Goal: Task Accomplishment & Management: Use online tool/utility

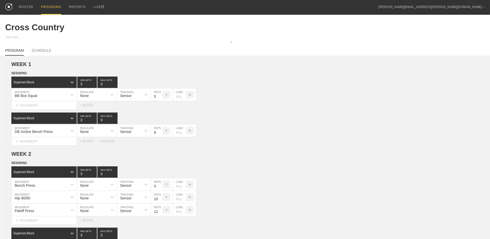
click at [44, 7] on div "PROGRAMS" at bounding box center [51, 7] width 20 height 15
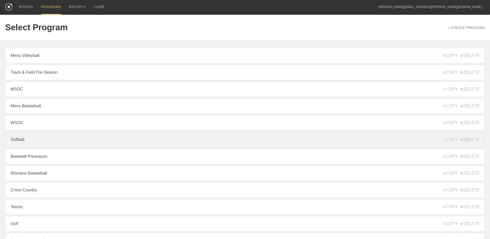
scroll to position [56, 0]
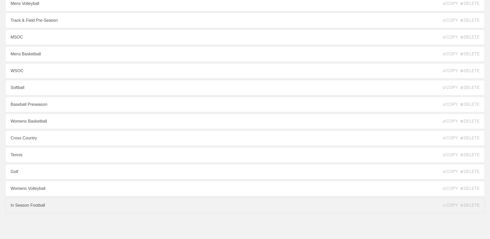
click at [67, 208] on link "In Season Football" at bounding box center [244, 204] width 479 height 15
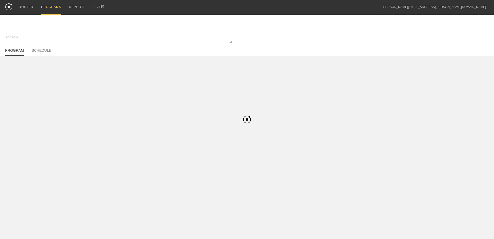
type textarea "x"
type input "In Season Football"
type textarea "Block 1"
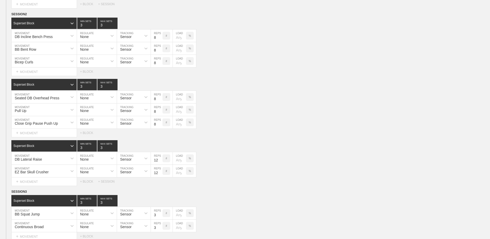
scroll to position [1976, 0]
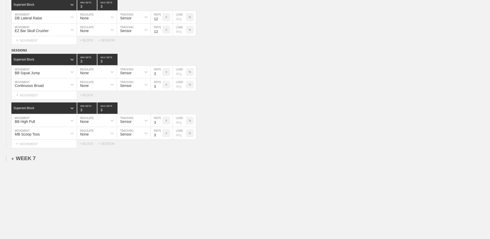
click at [30, 158] on div "+ WEEK 7" at bounding box center [23, 158] width 24 height 6
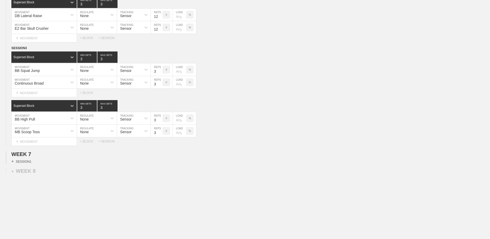
click at [25, 163] on div "+ SESSION 1" at bounding box center [21, 161] width 20 height 5
click at [30, 172] on div "+ BLOCK" at bounding box center [43, 170] width 65 height 8
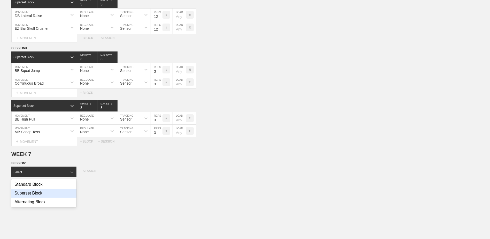
click at [38, 193] on div "Superset Block" at bounding box center [43, 192] width 65 height 9
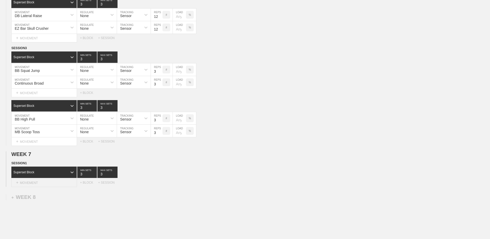
click at [39, 185] on div "+ MOVEMENT" at bounding box center [44, 182] width 66 height 9
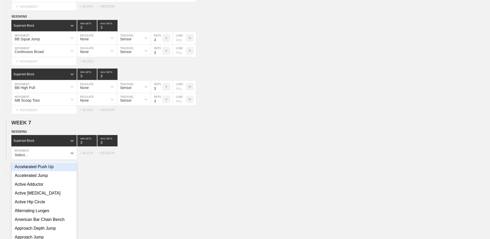
scroll to position [2012, 0]
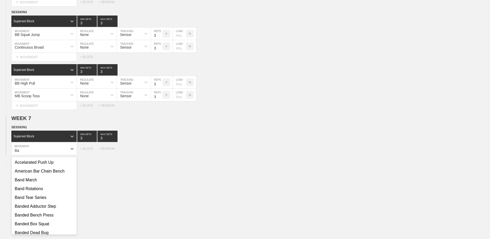
type input "B"
type input "Squat"
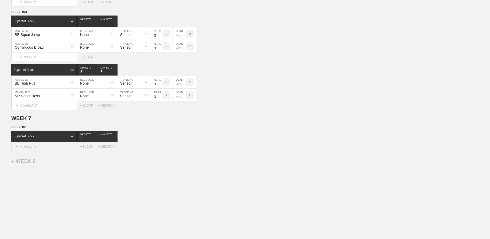
click at [37, 149] on div "+ MOVEMENT" at bounding box center [44, 146] width 66 height 9
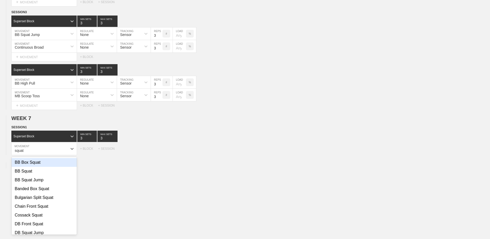
click at [41, 167] on div "BB Box Squat" at bounding box center [44, 162] width 65 height 9
type input "squat"
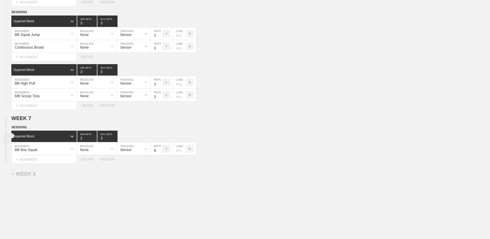
type input "2"
click at [94, 141] on input "2" at bounding box center [87, 135] width 20 height 11
type input "2"
click at [115, 141] on input "2" at bounding box center [107, 135] width 20 height 11
click at [36, 163] on div "Select..." at bounding box center [44, 159] width 66 height 9
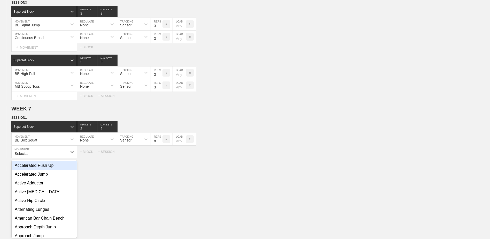
scroll to position [2025, 0]
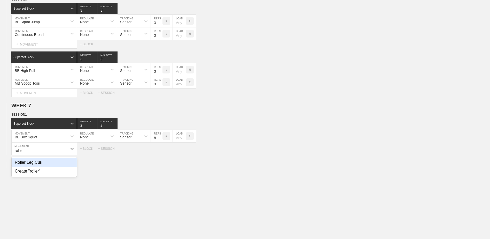
click at [39, 166] on div "Roller Leg Curl" at bounding box center [44, 162] width 65 height 9
type input "roller"
click at [160, 154] on input "7" at bounding box center [157, 148] width 12 height 12
type input "6"
click at [160, 154] on input "6" at bounding box center [157, 148] width 12 height 12
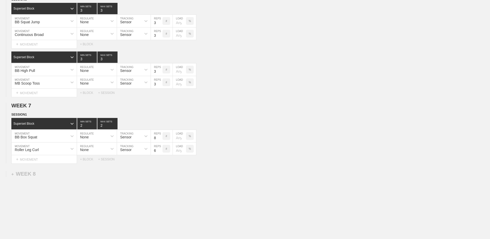
click at [87, 161] on div "+ BLOCK" at bounding box center [89, 159] width 18 height 4
click at [33, 171] on div "Standard Block" at bounding box center [43, 171] width 65 height 11
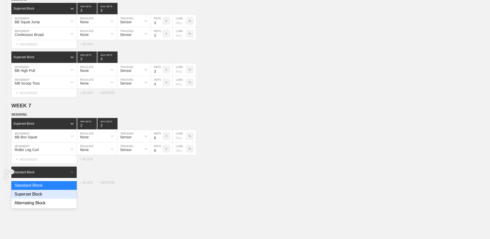
click at [33, 194] on div "Superset Block" at bounding box center [43, 194] width 65 height 9
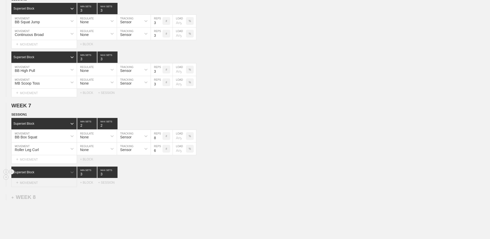
click at [32, 186] on div "+ MOVEMENT" at bounding box center [44, 182] width 66 height 9
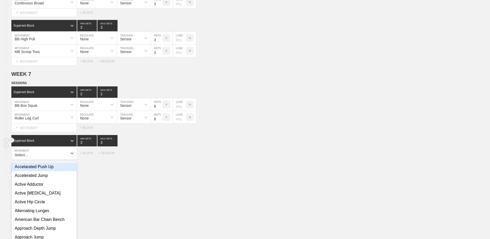
scroll to position [2061, 0]
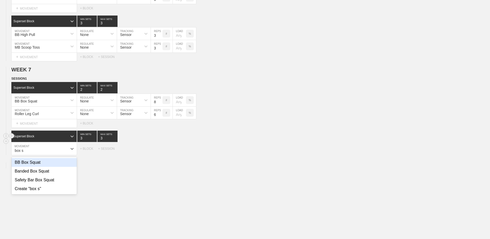
click at [63, 164] on div "BB Box Squat" at bounding box center [44, 162] width 65 height 9
type input "box s"
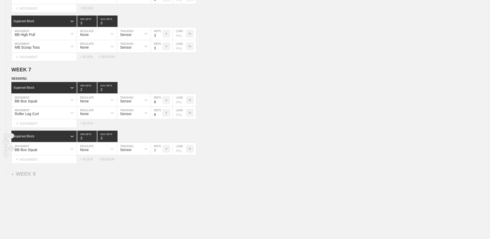
click at [159, 154] on input "7" at bounding box center [157, 148] width 12 height 12
click at [159, 154] on input "6" at bounding box center [157, 148] width 12 height 12
click at [159, 154] on input "5" at bounding box center [157, 148] width 12 height 12
click at [159, 154] on input "4" at bounding box center [157, 148] width 12 height 12
type input "3"
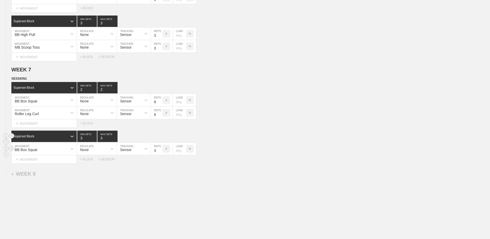
click at [159, 154] on input "3" at bounding box center [157, 148] width 12 height 12
click at [90, 161] on div "+ BLOCK" at bounding box center [89, 159] width 18 height 4
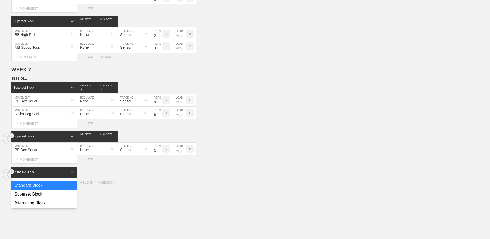
click at [54, 173] on div "Standard Block" at bounding box center [39, 172] width 56 height 5
click at [57, 198] on div "Superset Block" at bounding box center [43, 194] width 65 height 9
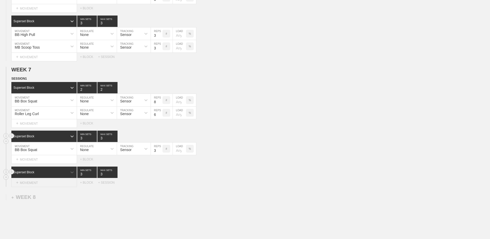
click at [49, 186] on div "+ MOVEMENT" at bounding box center [44, 182] width 66 height 9
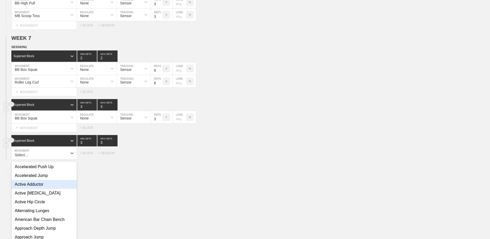
scroll to position [2097, 0]
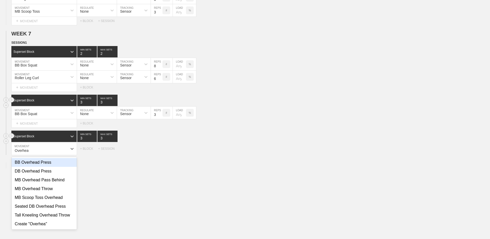
click at [43, 165] on div "BB Overhead Press" at bounding box center [44, 162] width 65 height 9
type input "Overhea"
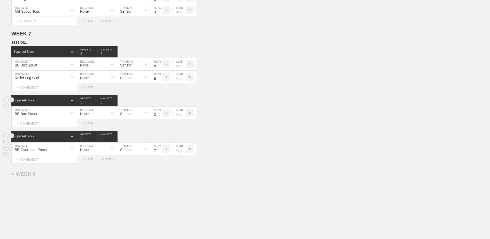
click at [160, 153] on input "7" at bounding box center [157, 148] width 12 height 12
click at [160, 153] on input "6" at bounding box center [157, 148] width 12 height 12
click at [160, 153] on input "5" at bounding box center [157, 148] width 12 height 12
click at [160, 154] on input "4" at bounding box center [157, 148] width 12 height 12
type input "3"
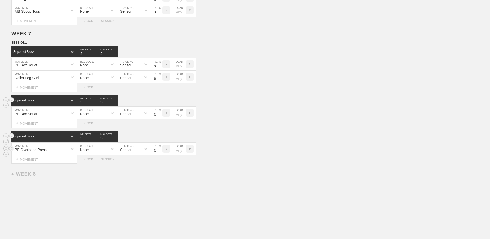
click at [160, 154] on input "3" at bounding box center [157, 148] width 12 height 12
click at [53, 160] on div "+ MOVEMENT" at bounding box center [44, 159] width 66 height 9
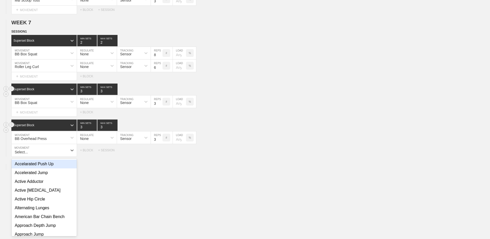
scroll to position [2109, 0]
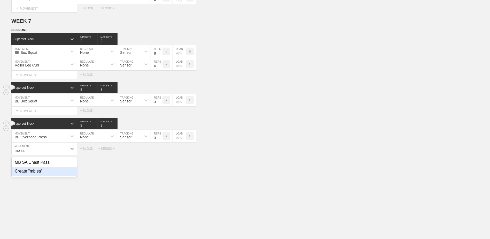
click at [62, 159] on div "MB SA Chest Pass Create "mb sa"" at bounding box center [44, 167] width 65 height 20
click at [63, 161] on div "MB SA Chest Pass" at bounding box center [44, 162] width 65 height 9
type input "mb sa"
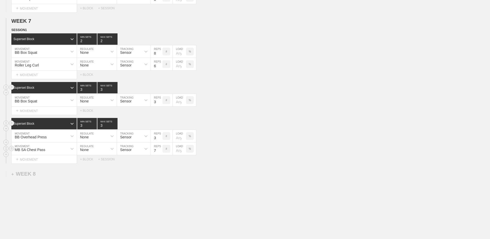
click at [159, 153] on input "7" at bounding box center [157, 148] width 12 height 12
click at [159, 153] on input "6" at bounding box center [157, 148] width 12 height 12
click at [159, 153] on input "5" at bounding box center [157, 148] width 12 height 12
click at [159, 153] on input "4" at bounding box center [157, 148] width 12 height 12
click at [159, 153] on input "3" at bounding box center [157, 148] width 12 height 12
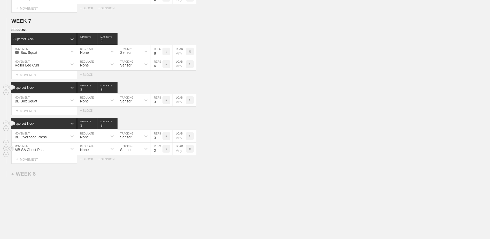
click at [159, 153] on input "2" at bounding box center [157, 148] width 12 height 12
type input "3"
click at [160, 151] on input "3" at bounding box center [157, 148] width 12 height 12
click at [60, 162] on div "+ MOVEMENT" at bounding box center [44, 159] width 66 height 9
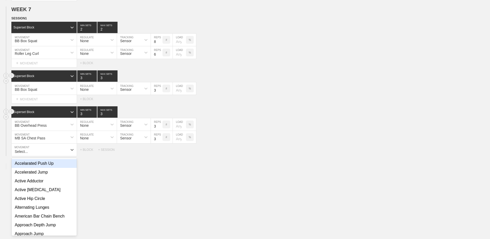
scroll to position [2122, 0]
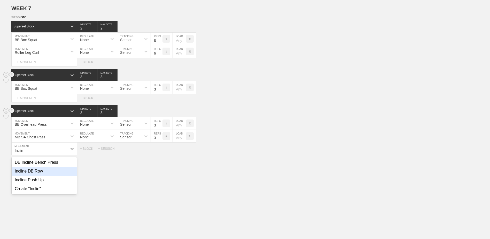
click at [60, 175] on div "Incline DB Row" at bounding box center [44, 171] width 65 height 9
type input "Inclin"
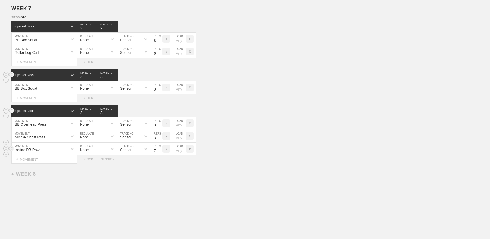
click at [160, 153] on input "7" at bounding box center [157, 148] width 12 height 12
type input "6"
click at [160, 153] on input "6" at bounding box center [157, 148] width 12 height 12
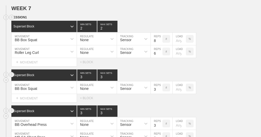
type textarea "x"
